Goal: Information Seeking & Learning: Learn about a topic

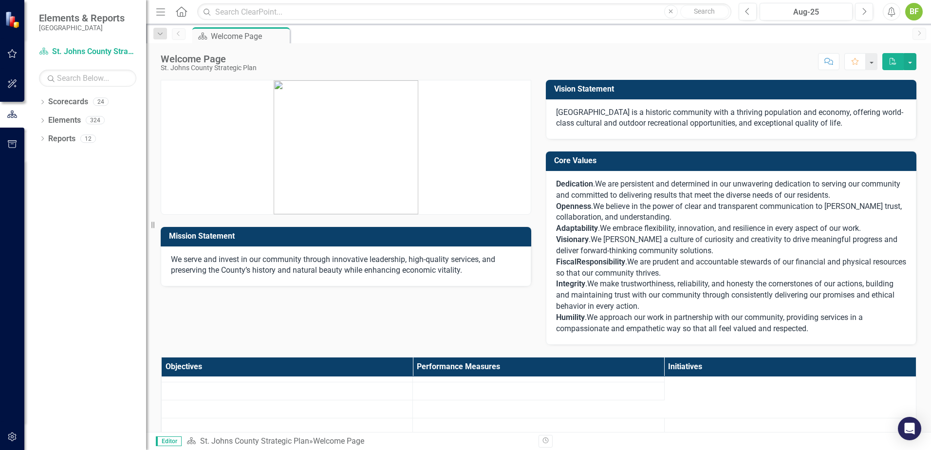
scroll to position [292, 0]
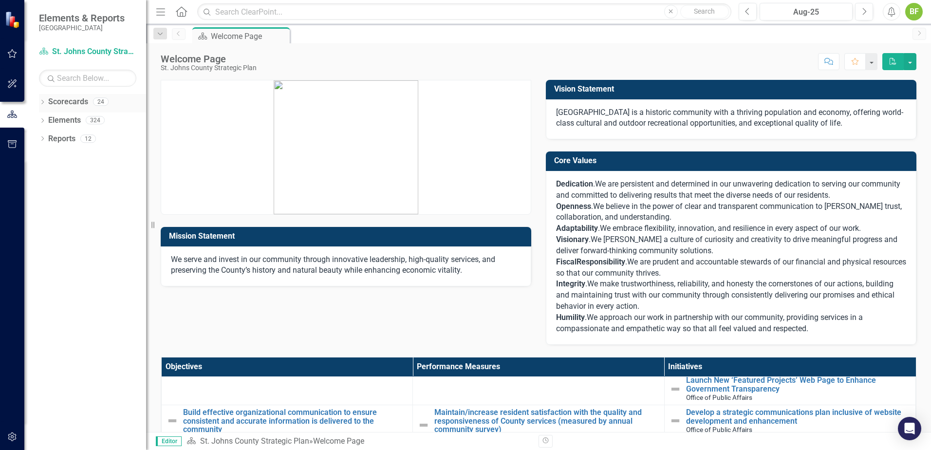
click at [44, 99] on div "Dropdown" at bounding box center [42, 103] width 7 height 8
click at [48, 115] on div "Dropdown [GEOGRAPHIC_DATA] Strategic Plan" at bounding box center [95, 121] width 102 height 16
click at [45, 120] on icon "Dropdown" at bounding box center [47, 120] width 7 height 6
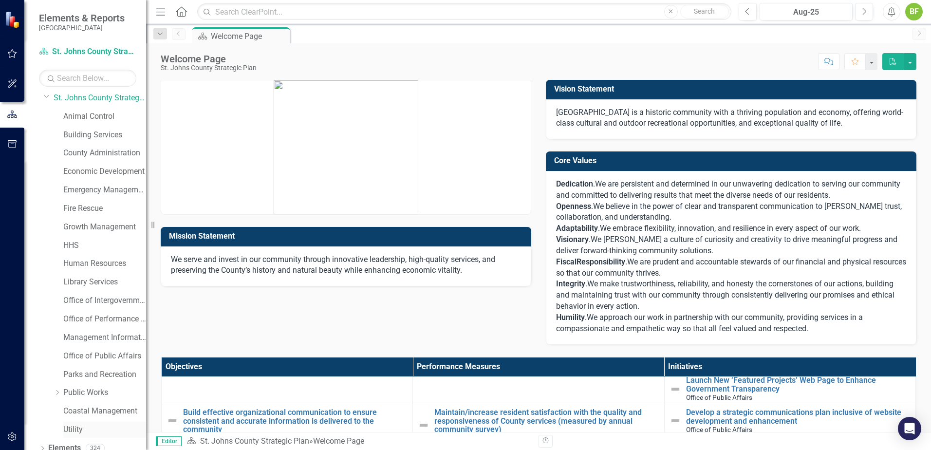
scroll to position [50, 0]
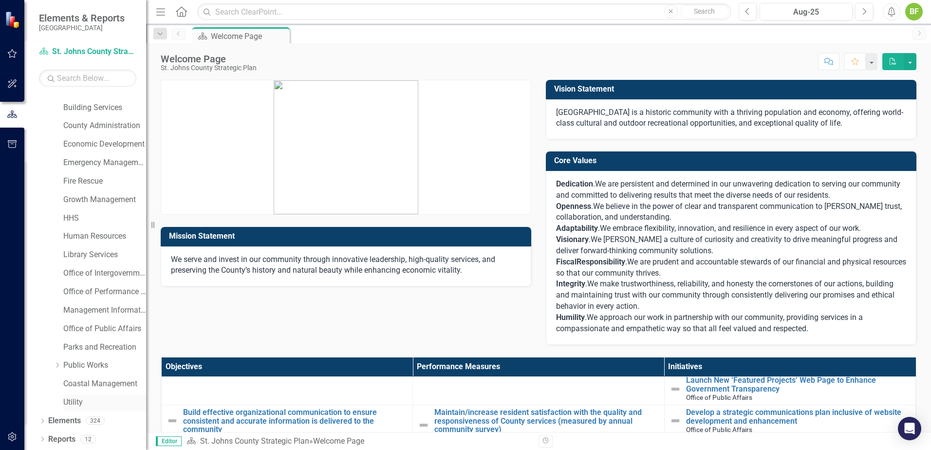
click at [66, 404] on link "Utility" at bounding box center [104, 402] width 83 height 11
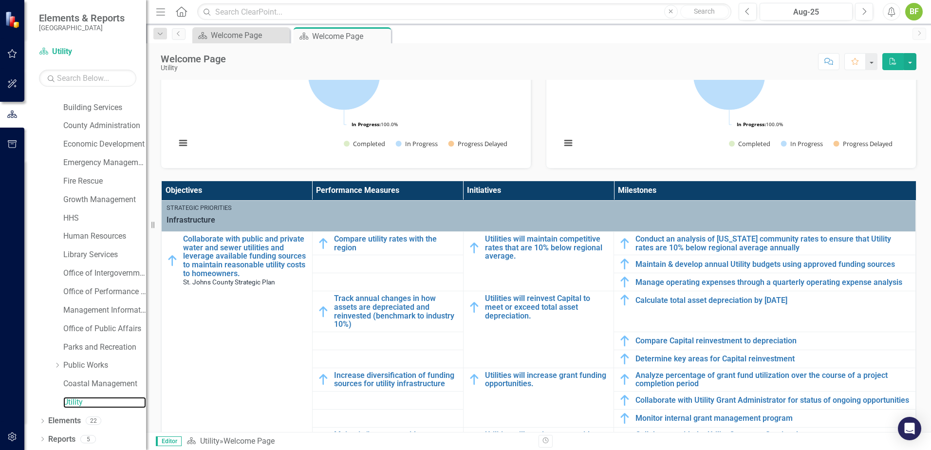
scroll to position [341, 0]
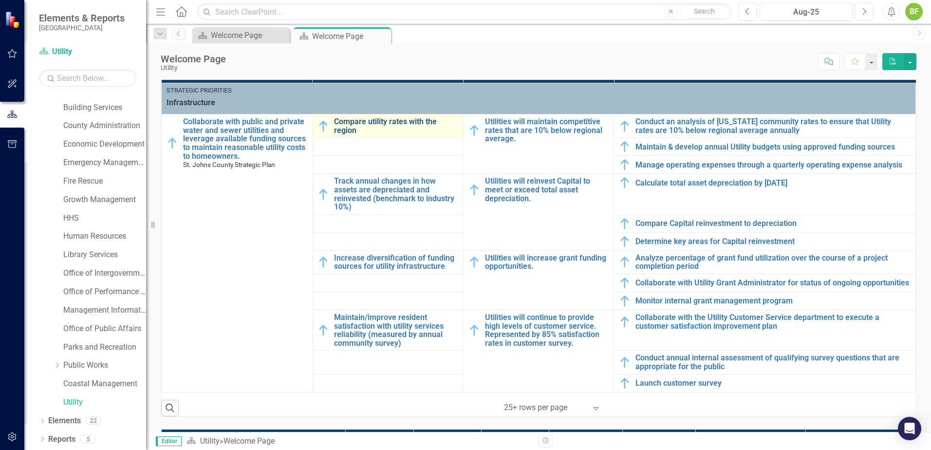
click at [342, 123] on link "Compare utility rates with the region" at bounding box center [396, 125] width 124 height 17
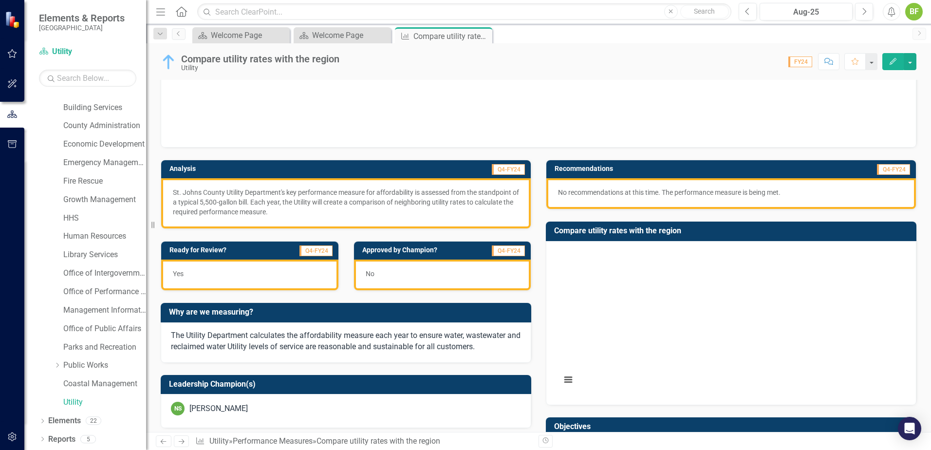
scroll to position [97, 0]
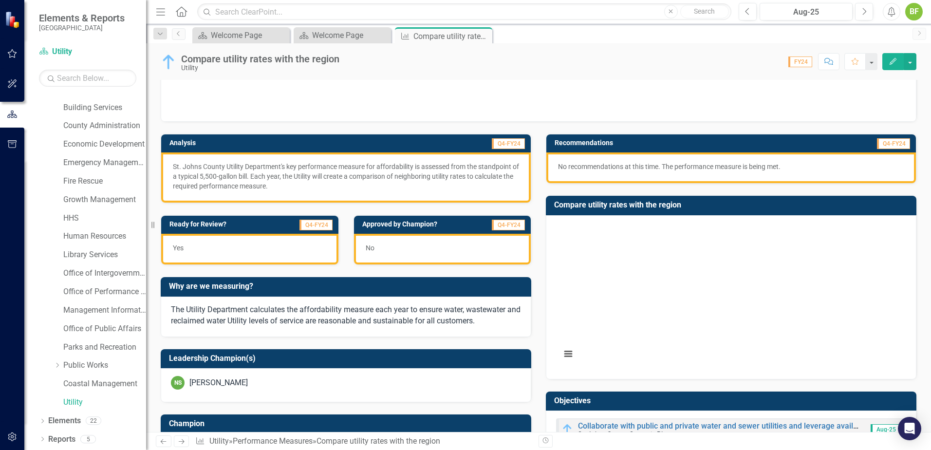
click at [270, 244] on div "Yes" at bounding box center [249, 249] width 177 height 31
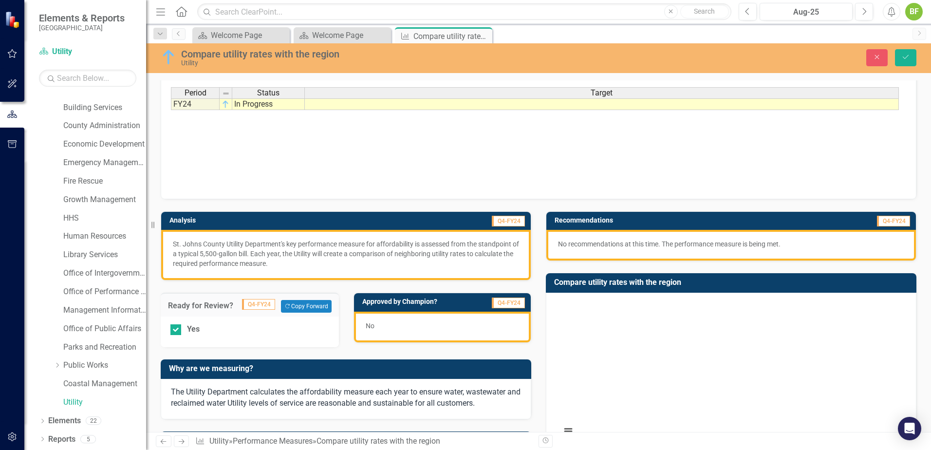
scroll to position [0, 0]
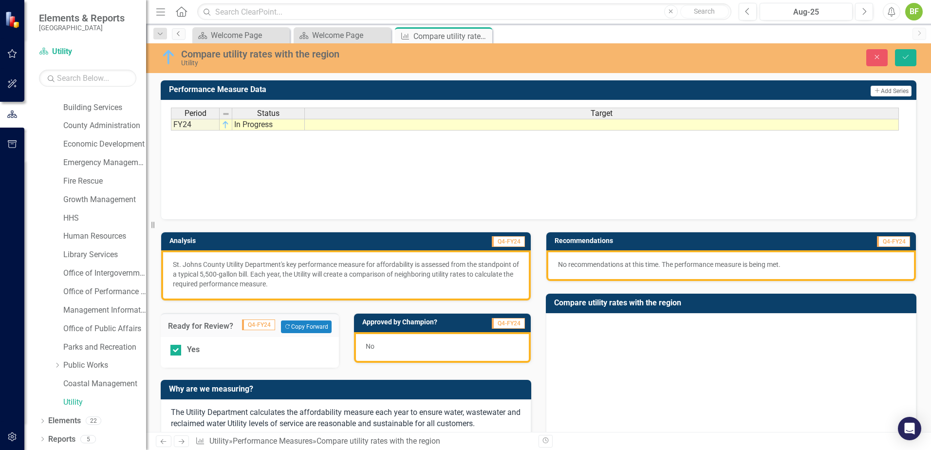
click at [182, 33] on icon "Previous" at bounding box center [179, 34] width 8 height 6
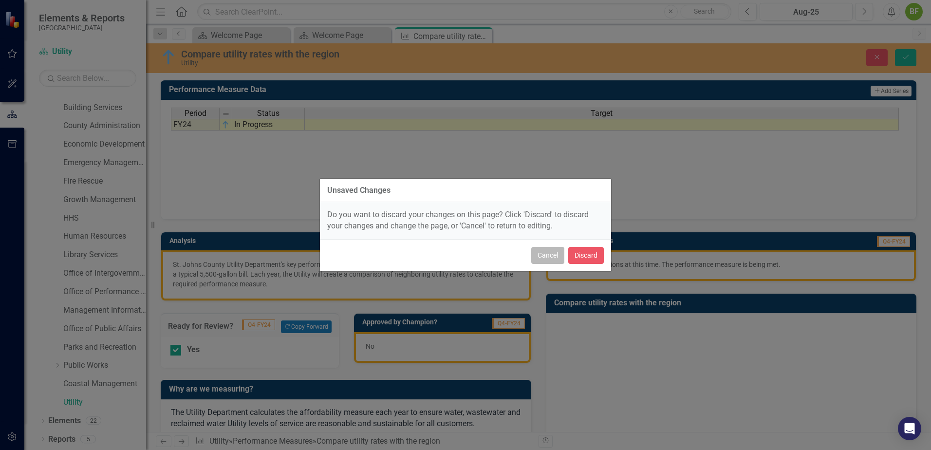
click at [546, 252] on button "Cancel" at bounding box center [547, 255] width 33 height 17
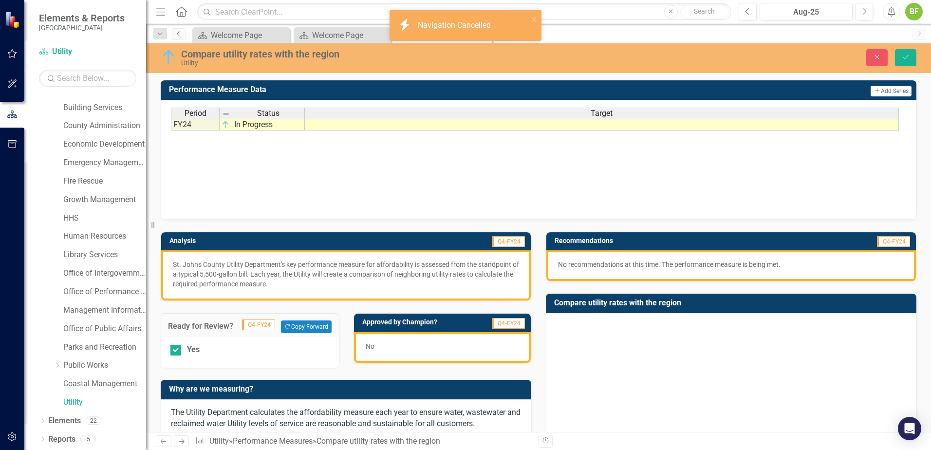
click at [173, 33] on link "Previous" at bounding box center [179, 34] width 14 height 12
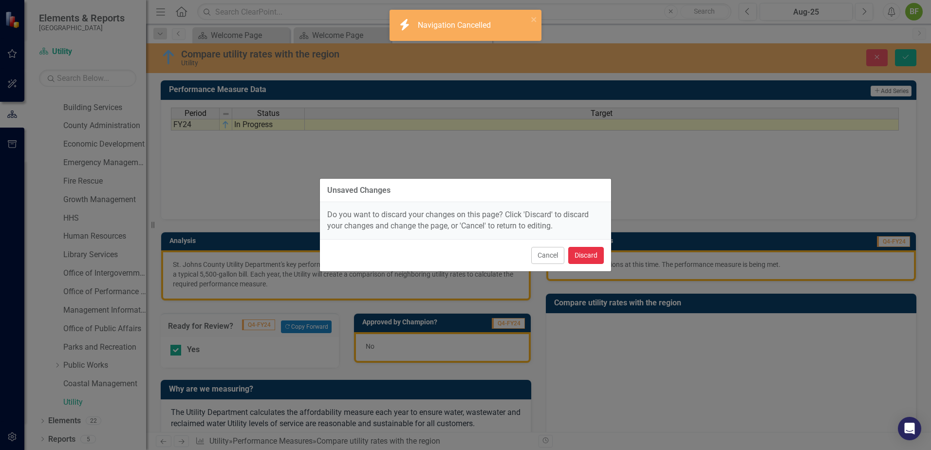
click at [585, 259] on button "Discard" at bounding box center [586, 255] width 36 height 17
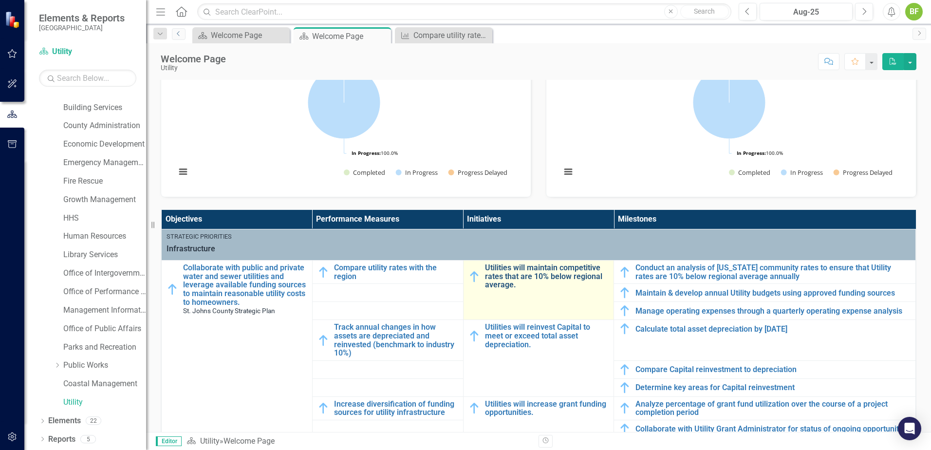
scroll to position [3, 0]
click at [552, 274] on link "Utilities will maintain competitive rates that are 10% below regional average." at bounding box center [547, 277] width 124 height 26
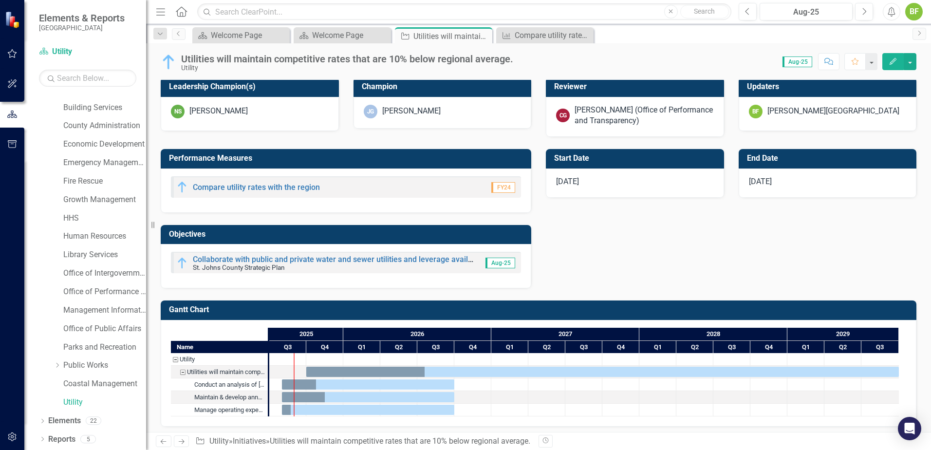
scroll to position [405, 0]
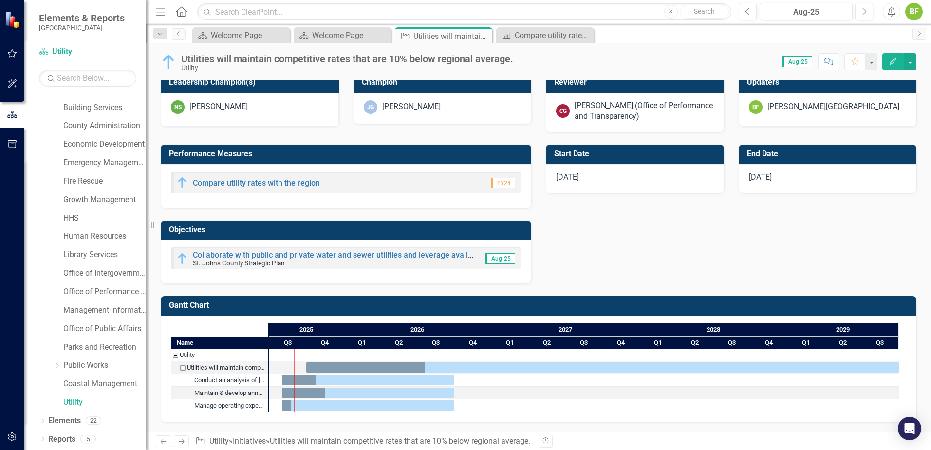
click at [294, 359] on div at bounding box center [294, 380] width 1 height 63
click at [421, 371] on div "Task: Start date: 2025-10-01 End date: 2029-09-30" at bounding box center [425, 372] width 8 height 5
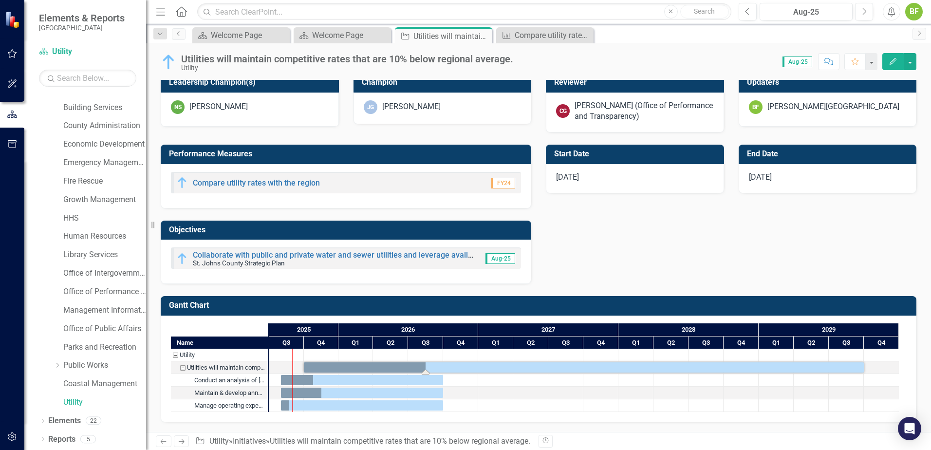
drag, startPoint x: 426, startPoint y: 374, endPoint x: 432, endPoint y: 373, distance: 5.9
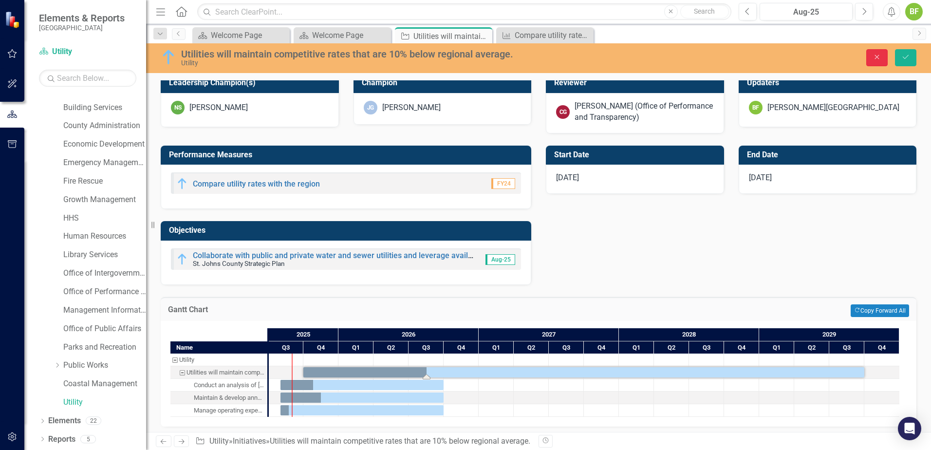
click at [880, 50] on button "Close" at bounding box center [877, 57] width 21 height 17
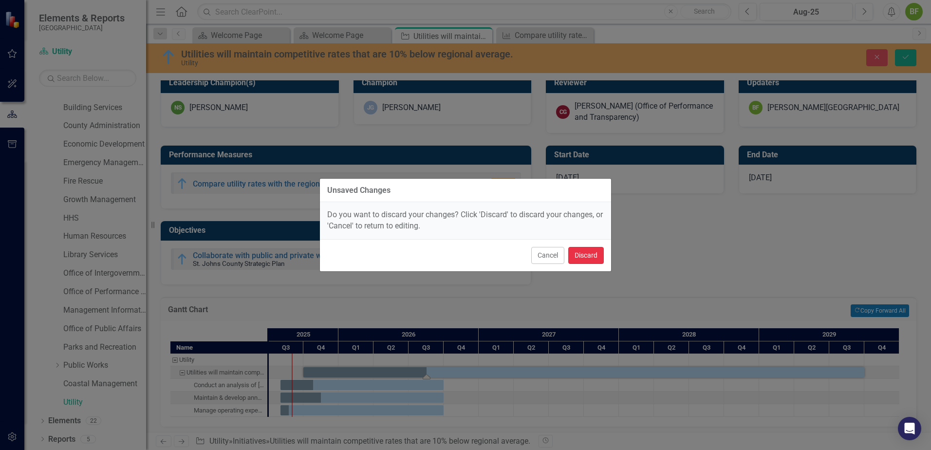
click at [597, 256] on button "Discard" at bounding box center [586, 255] width 36 height 17
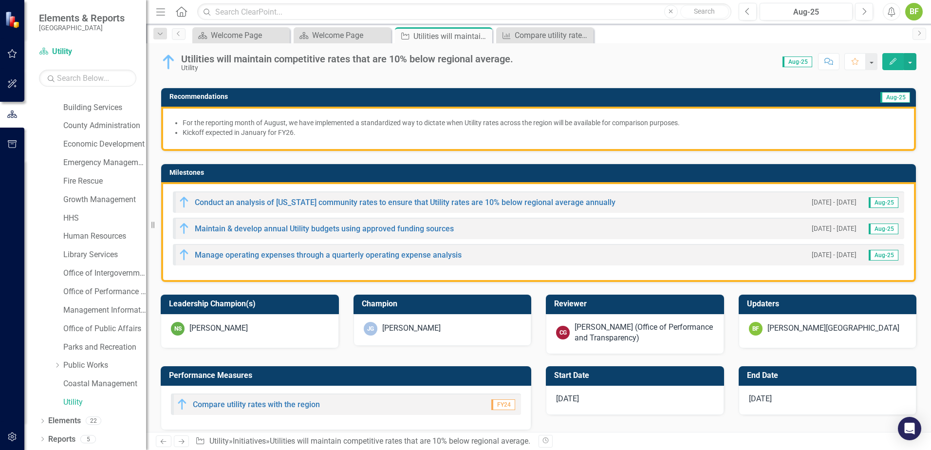
scroll to position [161, 0]
